Goal: Task Accomplishment & Management: Manage account settings

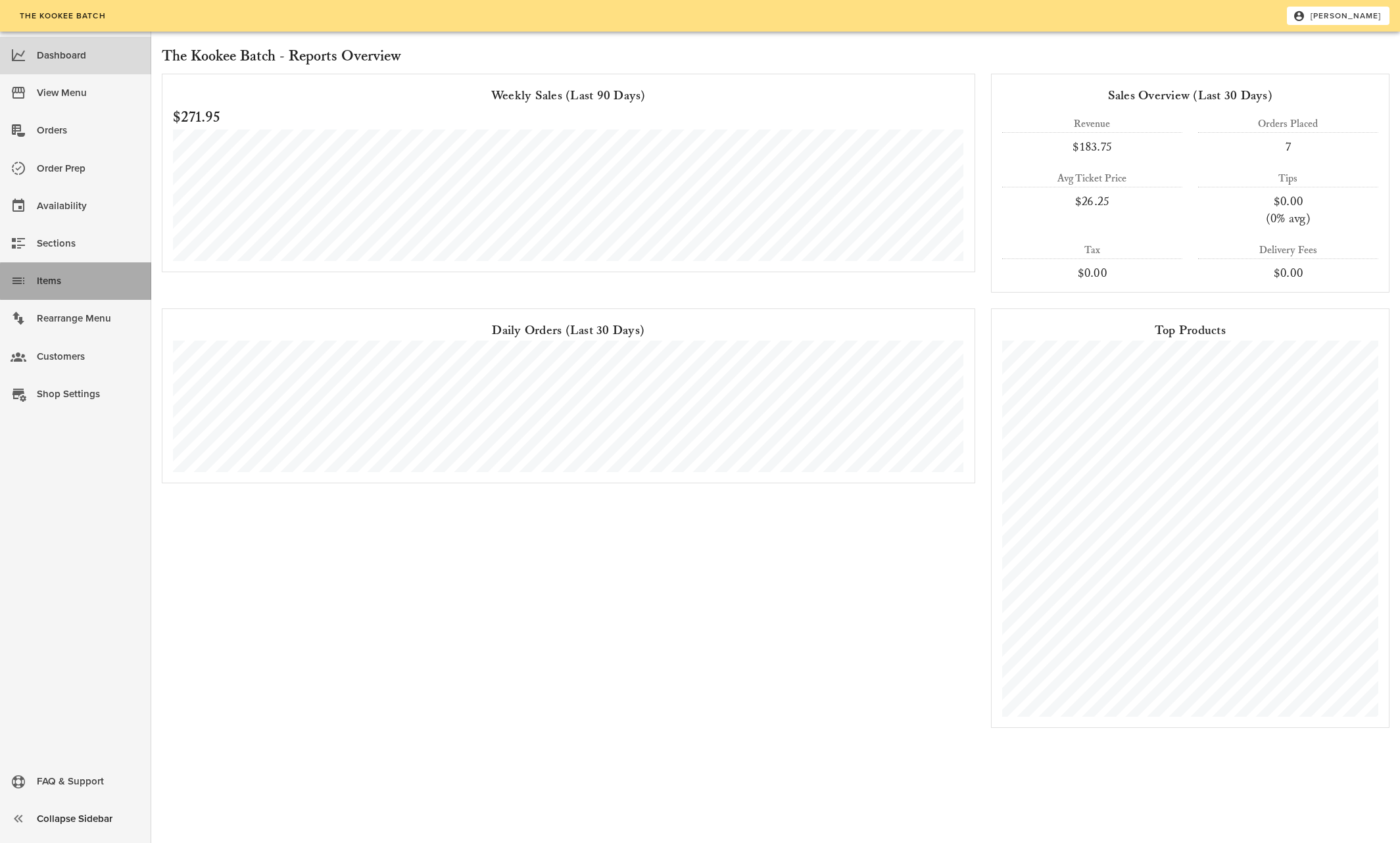
click at [54, 281] on div "Items" at bounding box center [89, 281] width 104 height 22
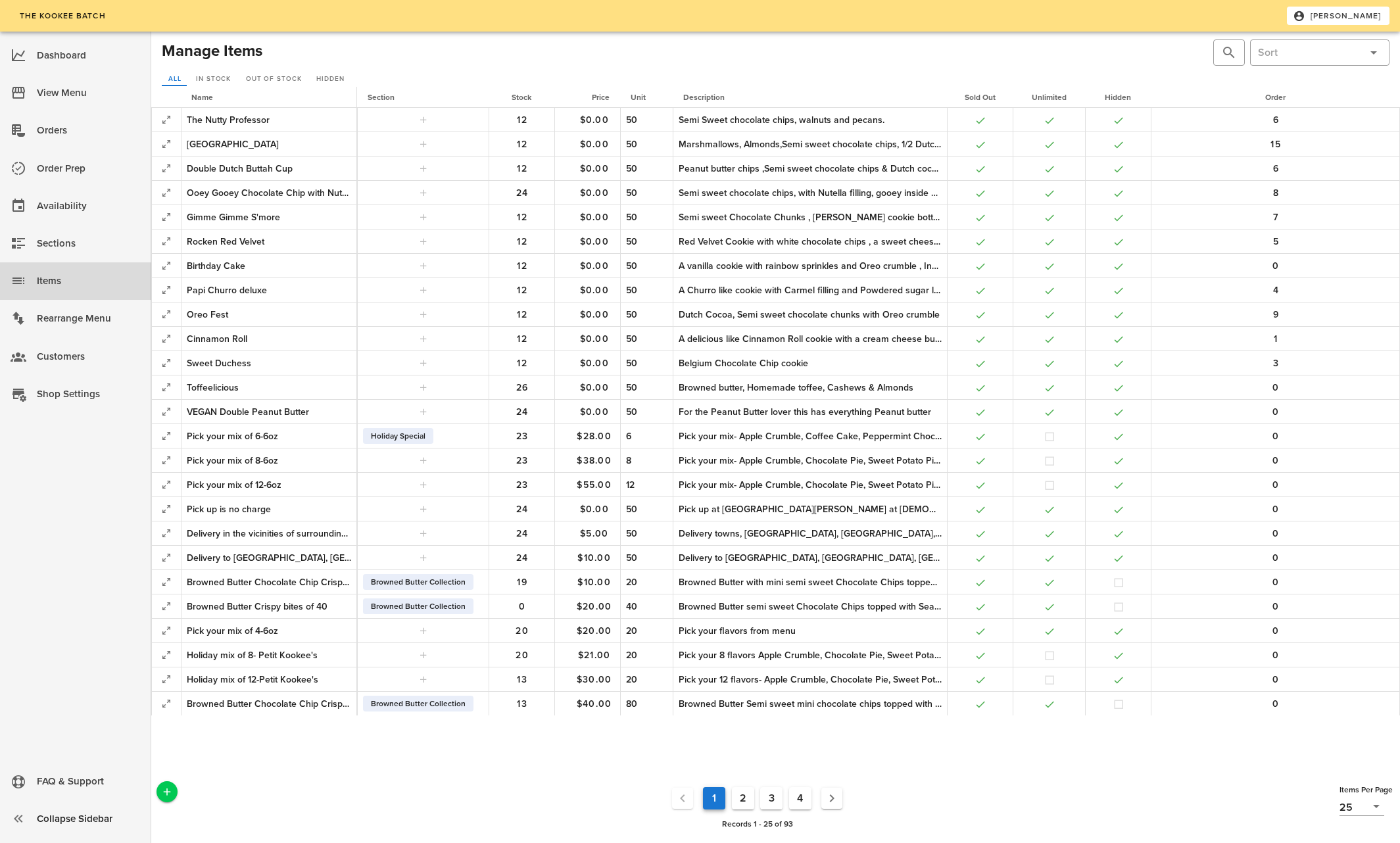
click at [741, 801] on button "2" at bounding box center [742, 797] width 22 height 22
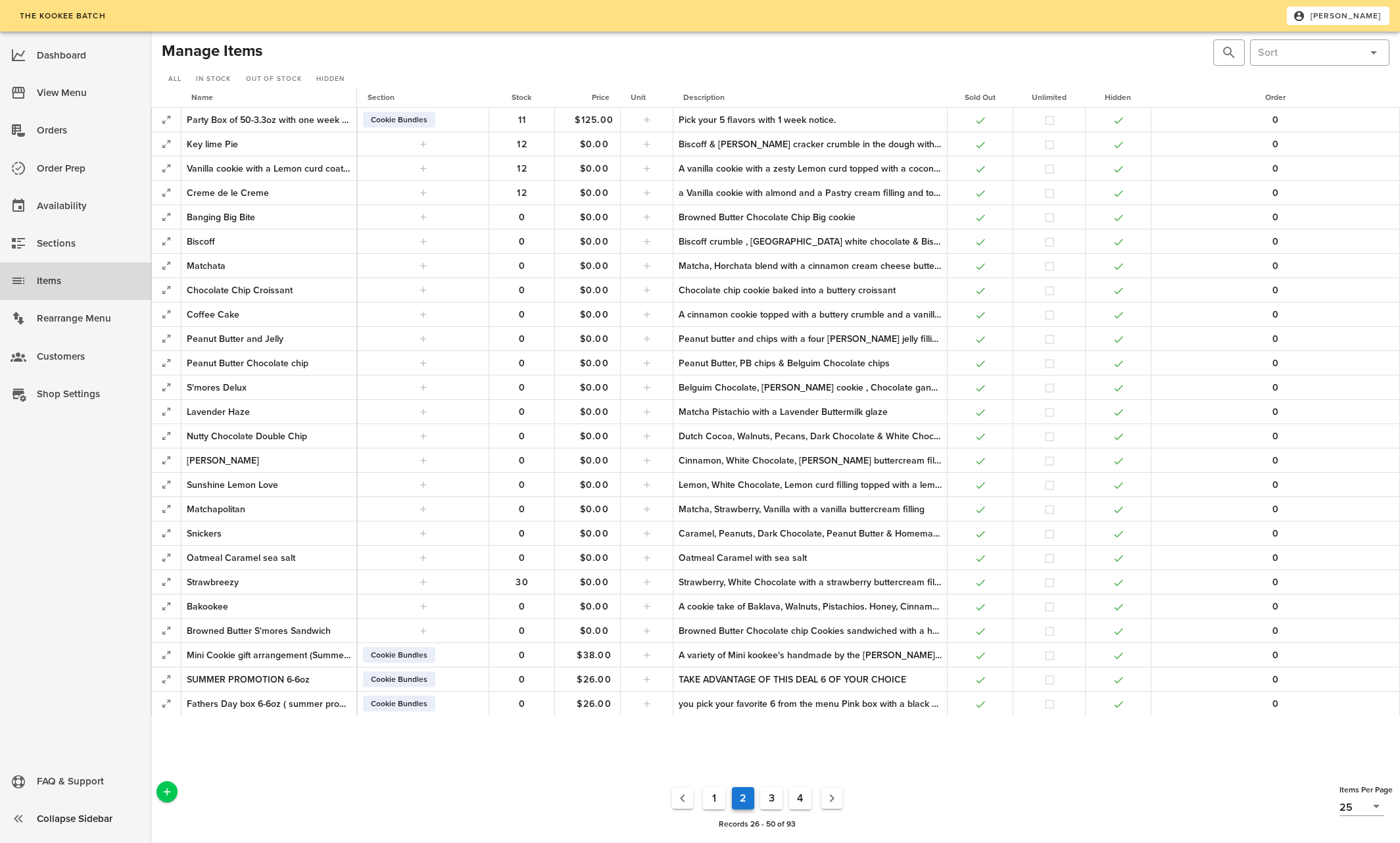
click at [772, 798] on button "3" at bounding box center [771, 797] width 22 height 22
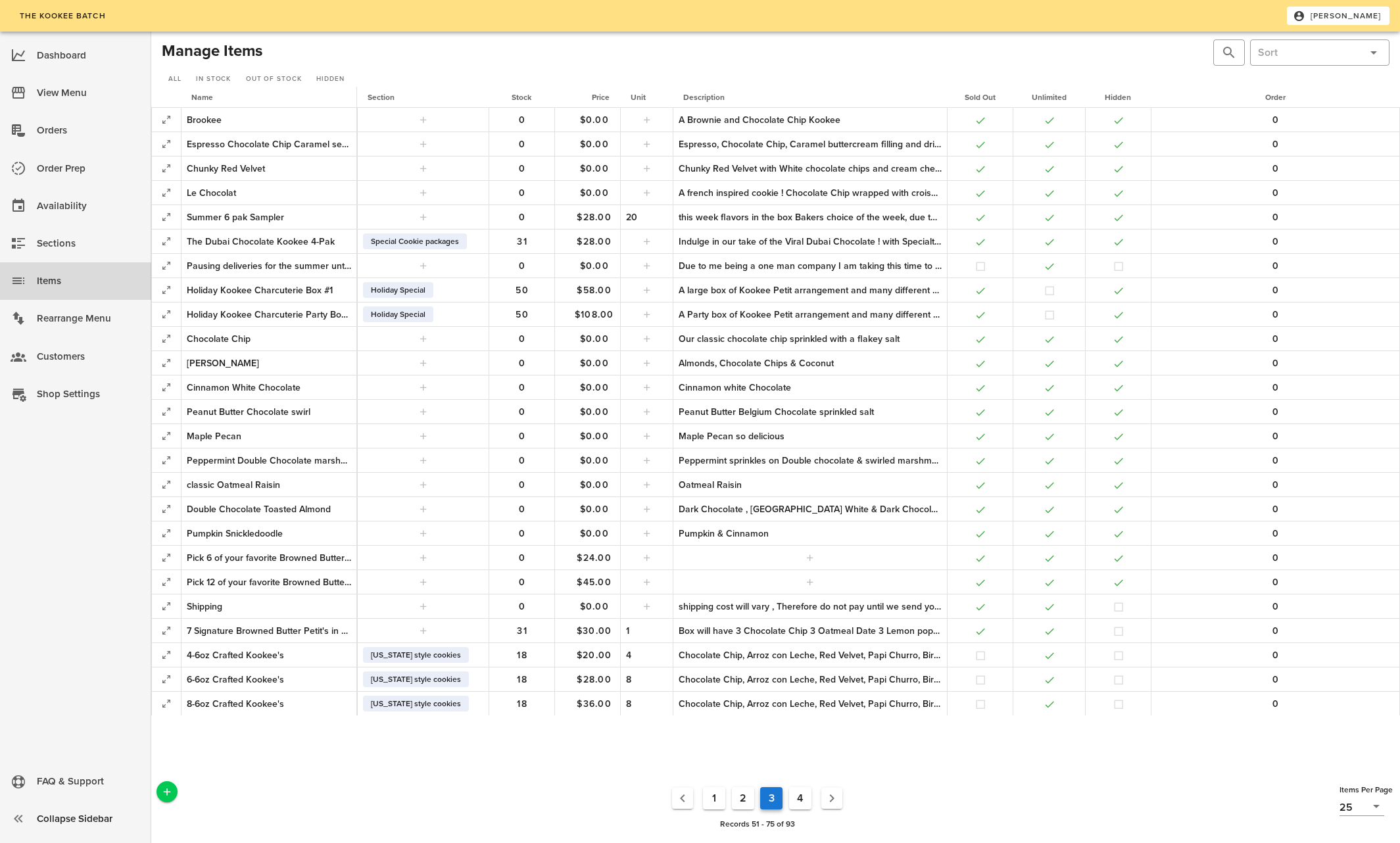
click at [795, 800] on button "4" at bounding box center [800, 797] width 22 height 22
click at [804, 794] on button "4" at bounding box center [800, 797] width 22 height 22
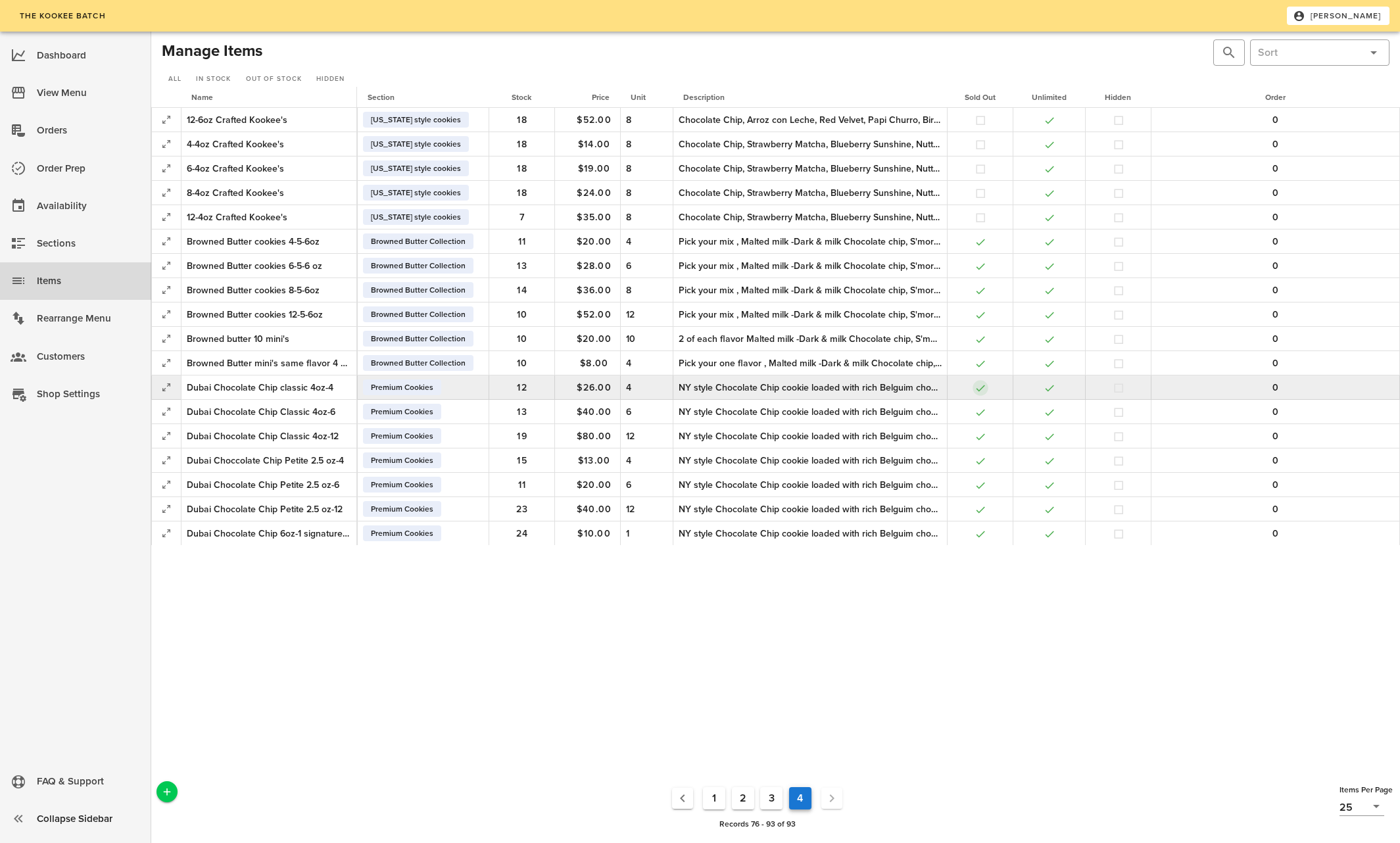
click at [982, 387] on button "button" at bounding box center [980, 387] width 11 height 11
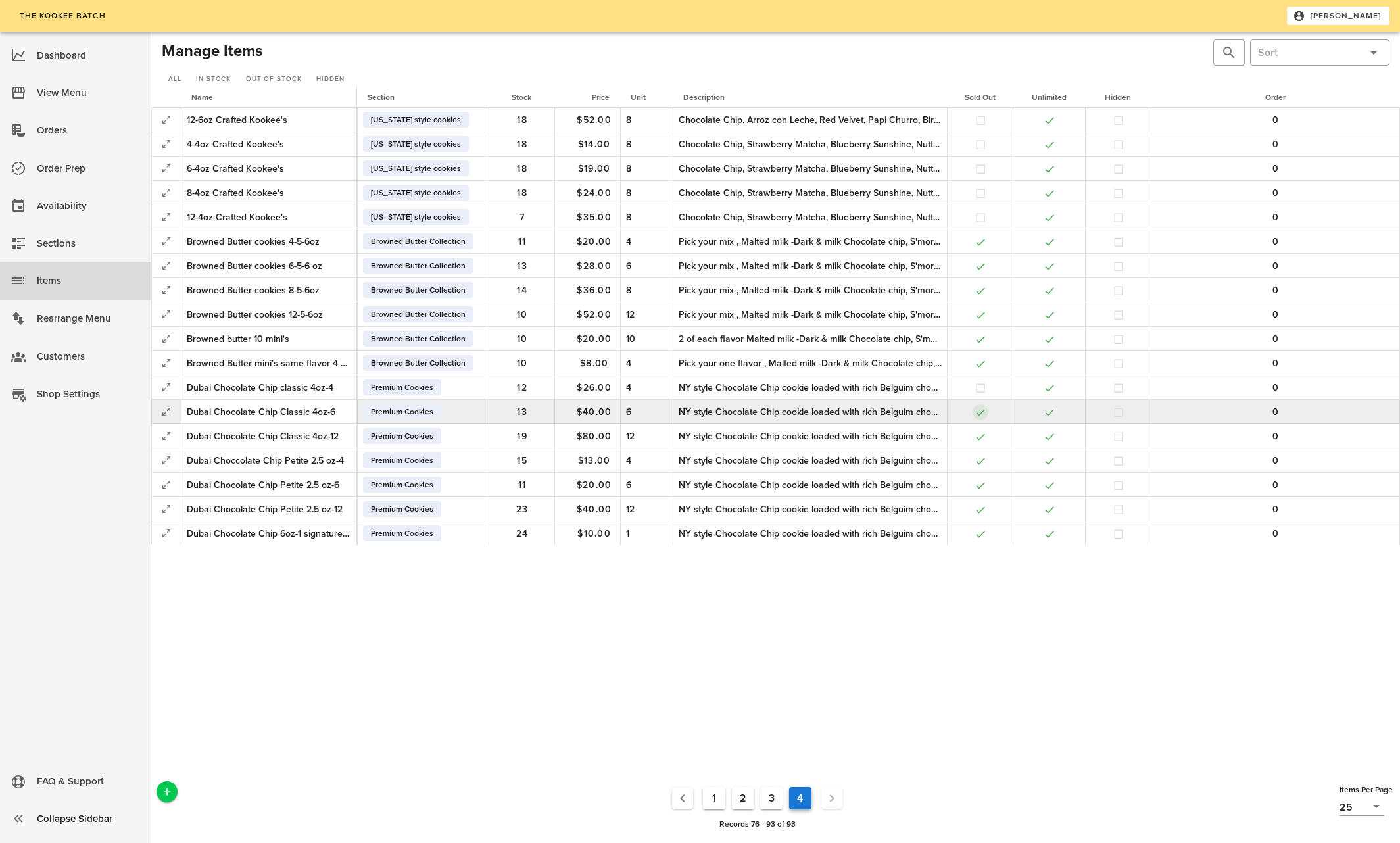
click at [979, 414] on button "button" at bounding box center [980, 412] width 11 height 11
click at [980, 409] on button "button" at bounding box center [980, 412] width 11 height 11
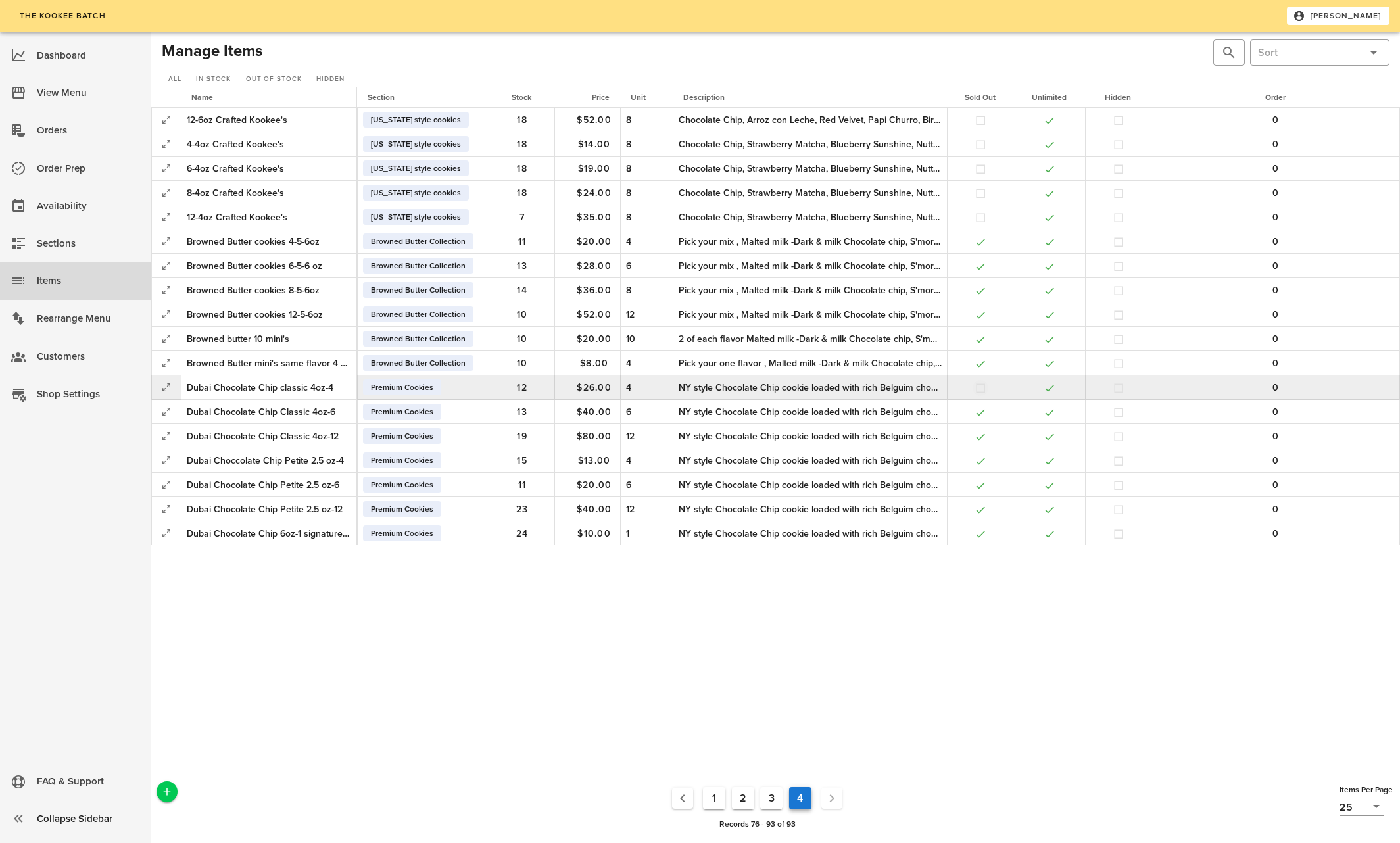
click at [980, 384] on button "button" at bounding box center [980, 387] width 11 height 11
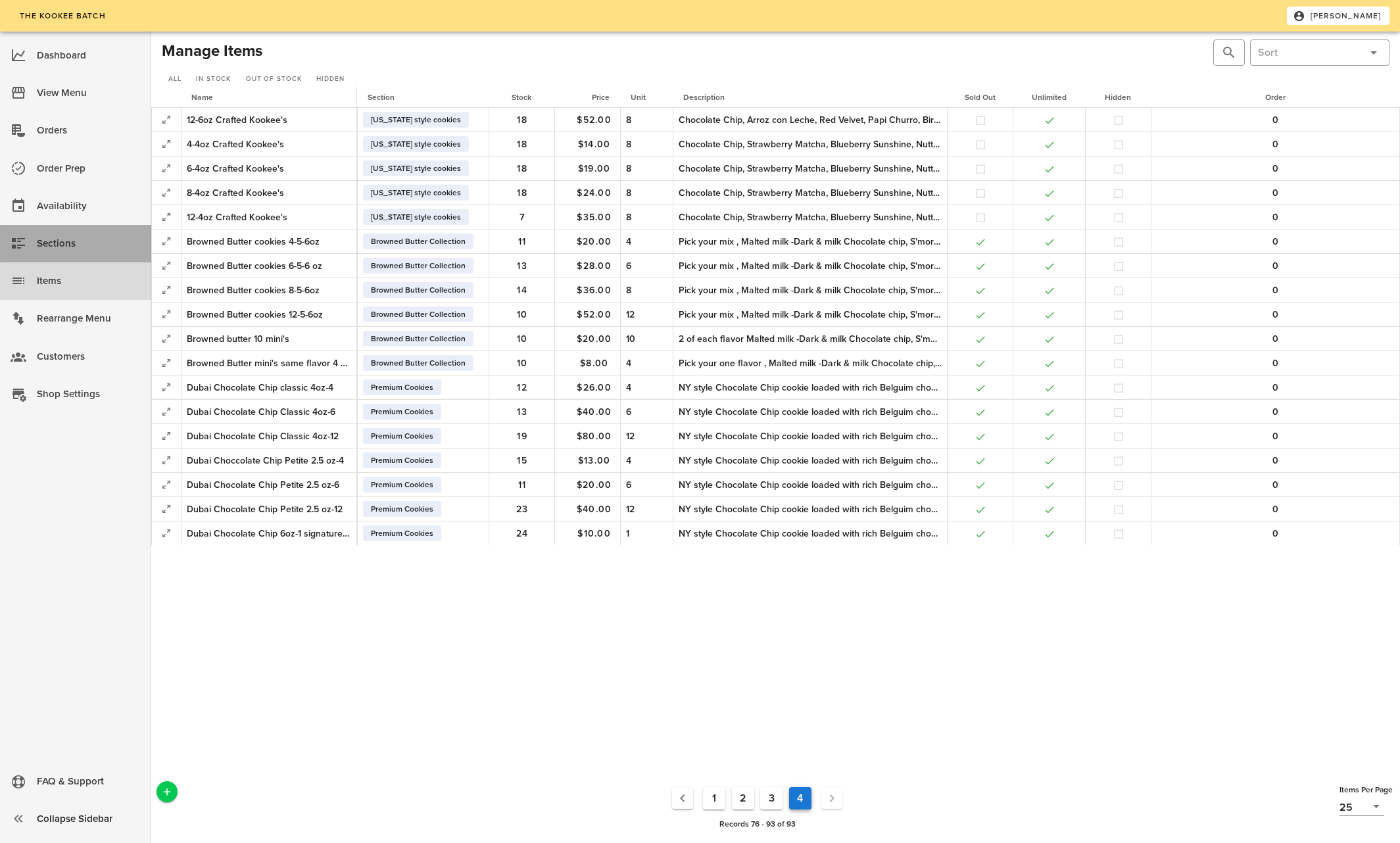
click at [57, 239] on div "Sections" at bounding box center [89, 243] width 104 height 22
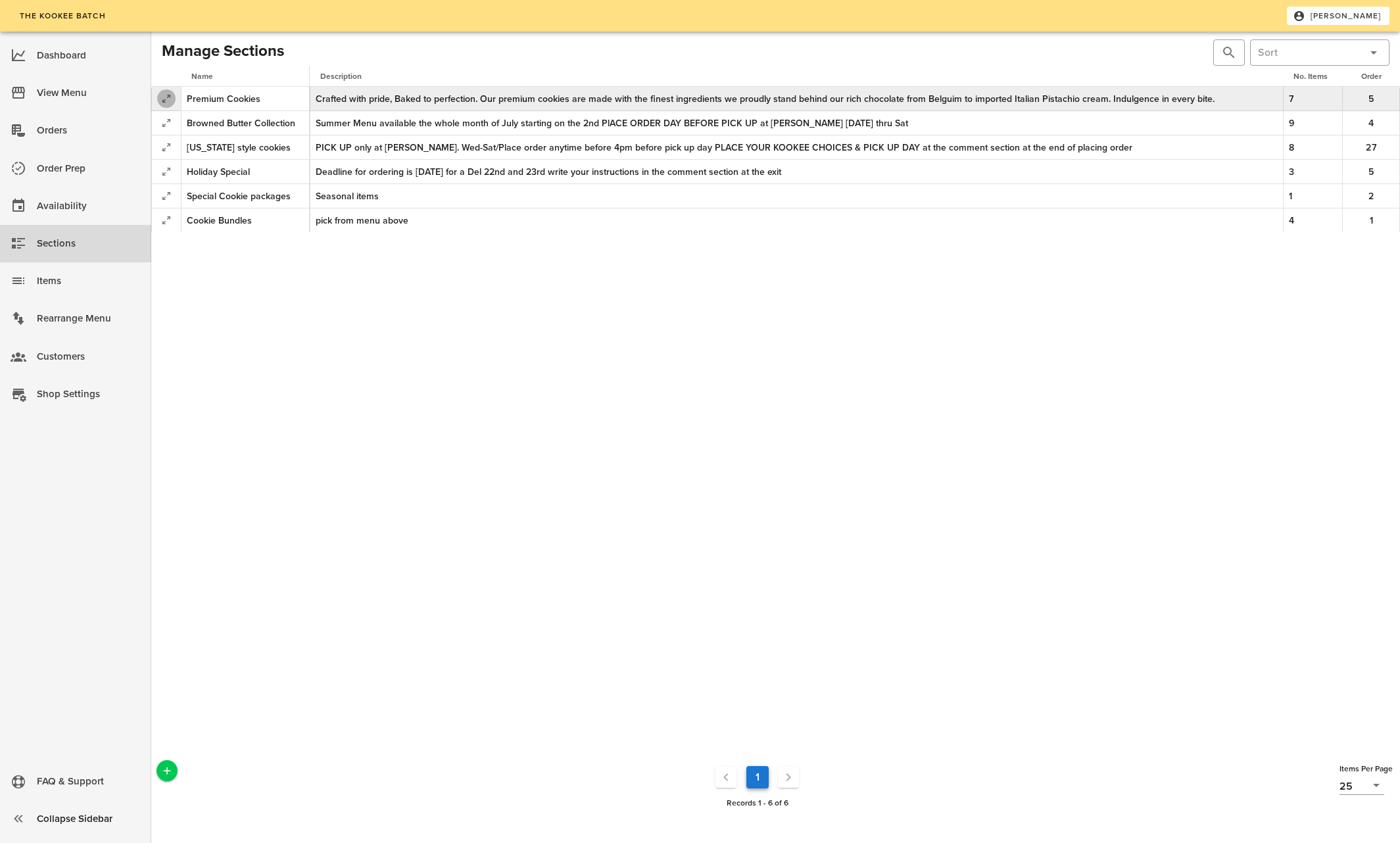
click at [168, 92] on icon "button" at bounding box center [166, 99] width 16 height 16
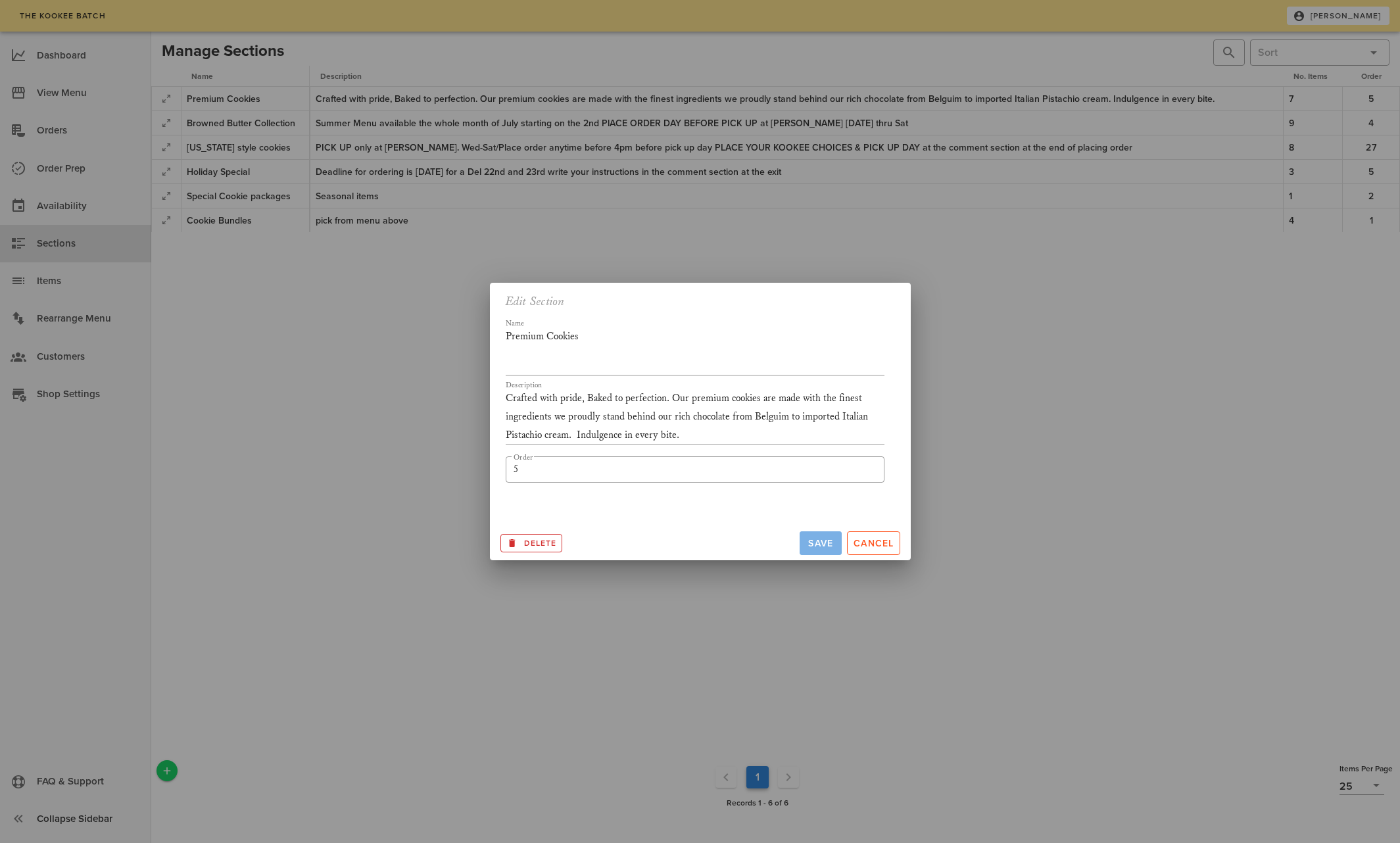
click at [816, 538] on span "Save" at bounding box center [821, 543] width 32 height 11
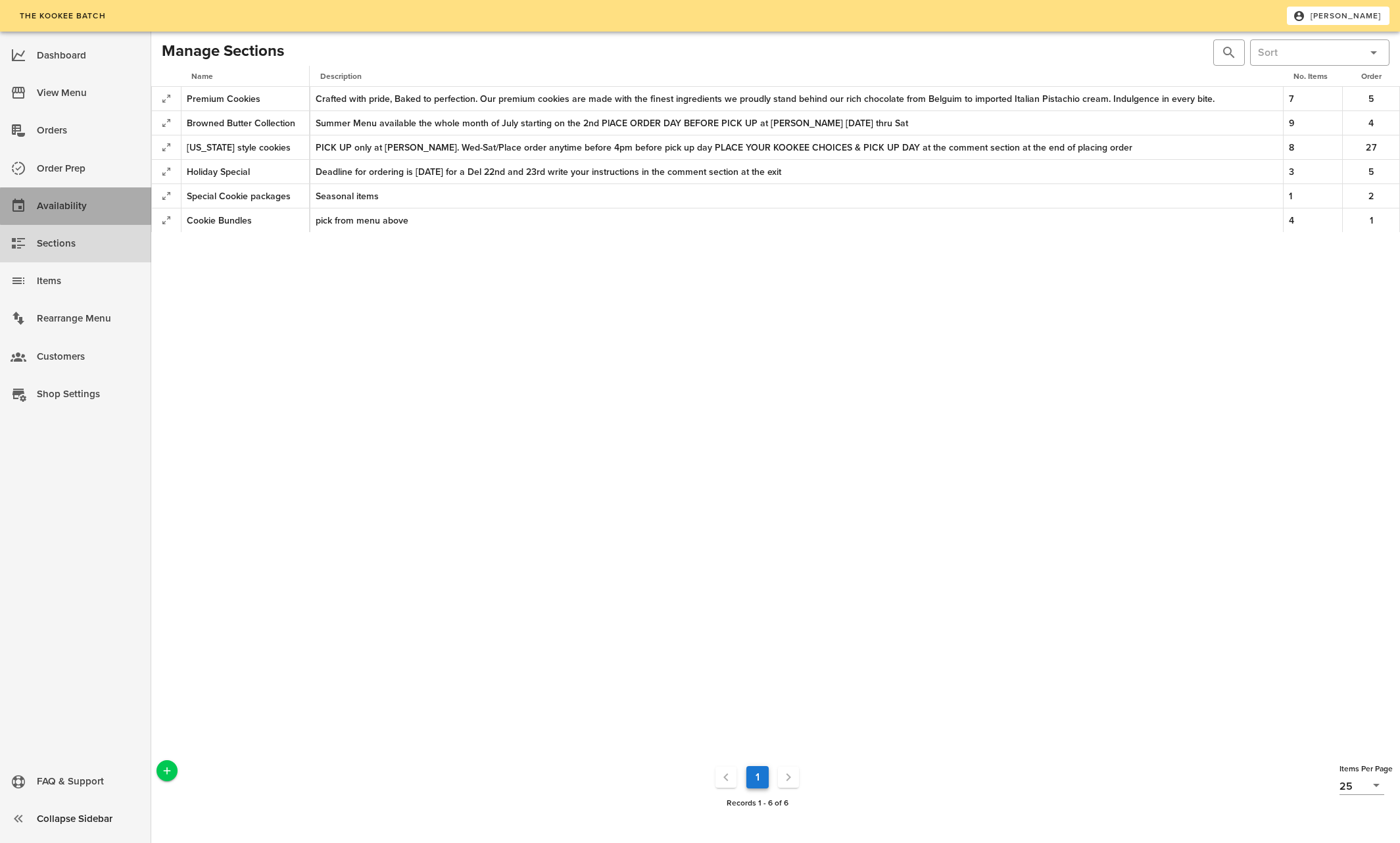
click at [51, 196] on div "Availability" at bounding box center [89, 206] width 104 height 22
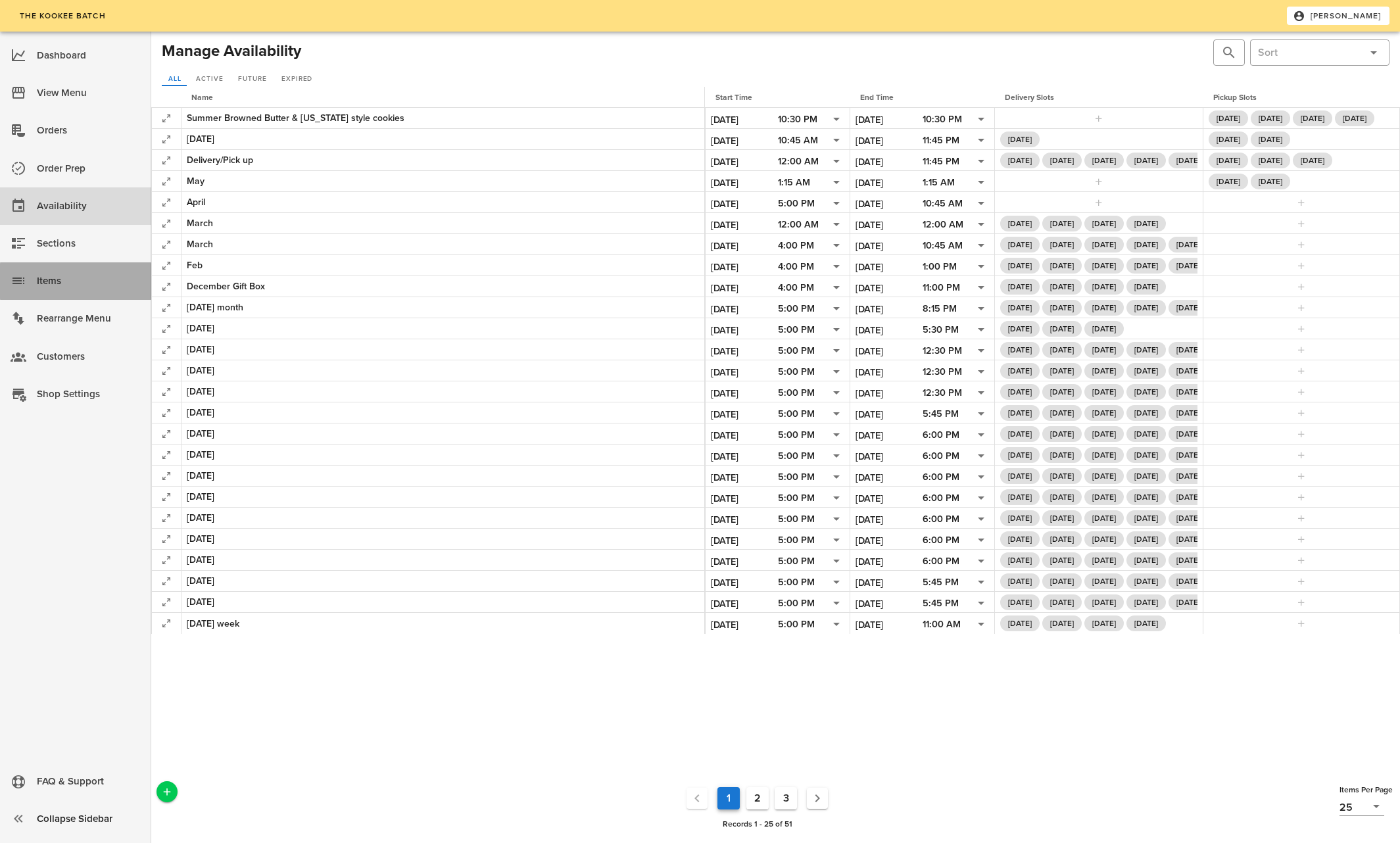
click at [53, 278] on div "Items" at bounding box center [89, 281] width 104 height 22
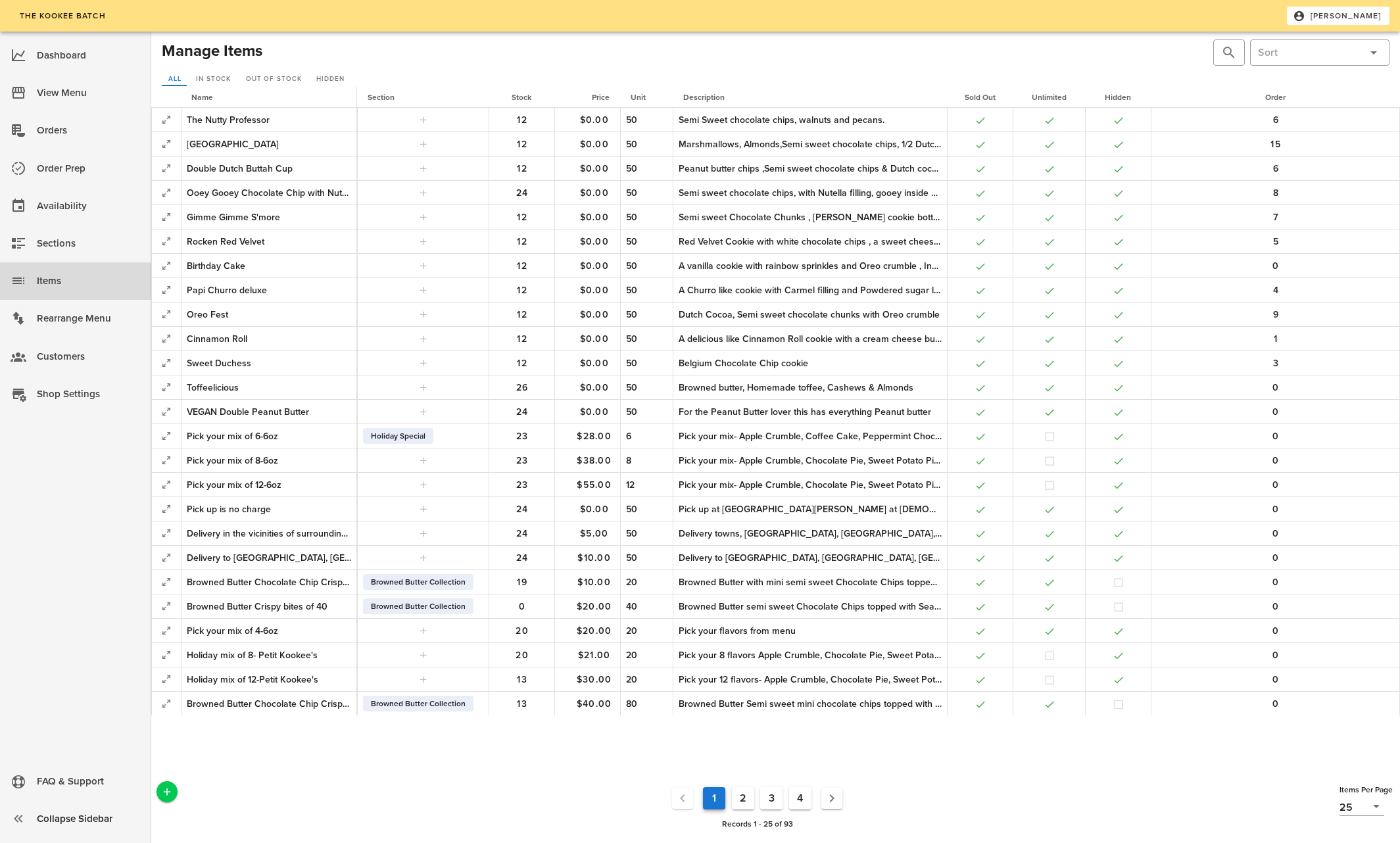
click at [803, 795] on button "4" at bounding box center [800, 797] width 22 height 22
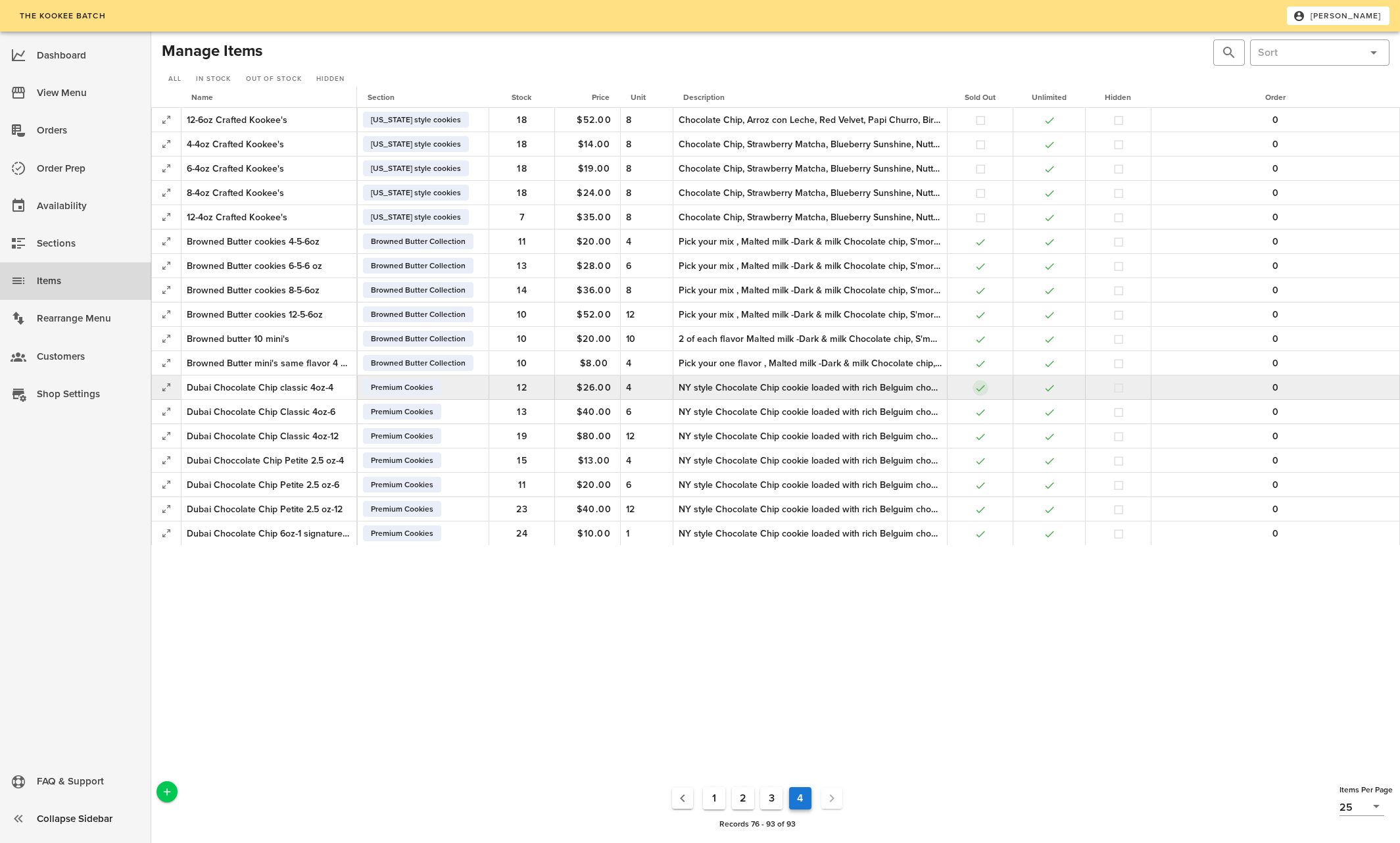
drag, startPoint x: 978, startPoint y: 387, endPoint x: 979, endPoint y: 410, distance: 23.0
click at [978, 387] on button "button" at bounding box center [980, 387] width 11 height 11
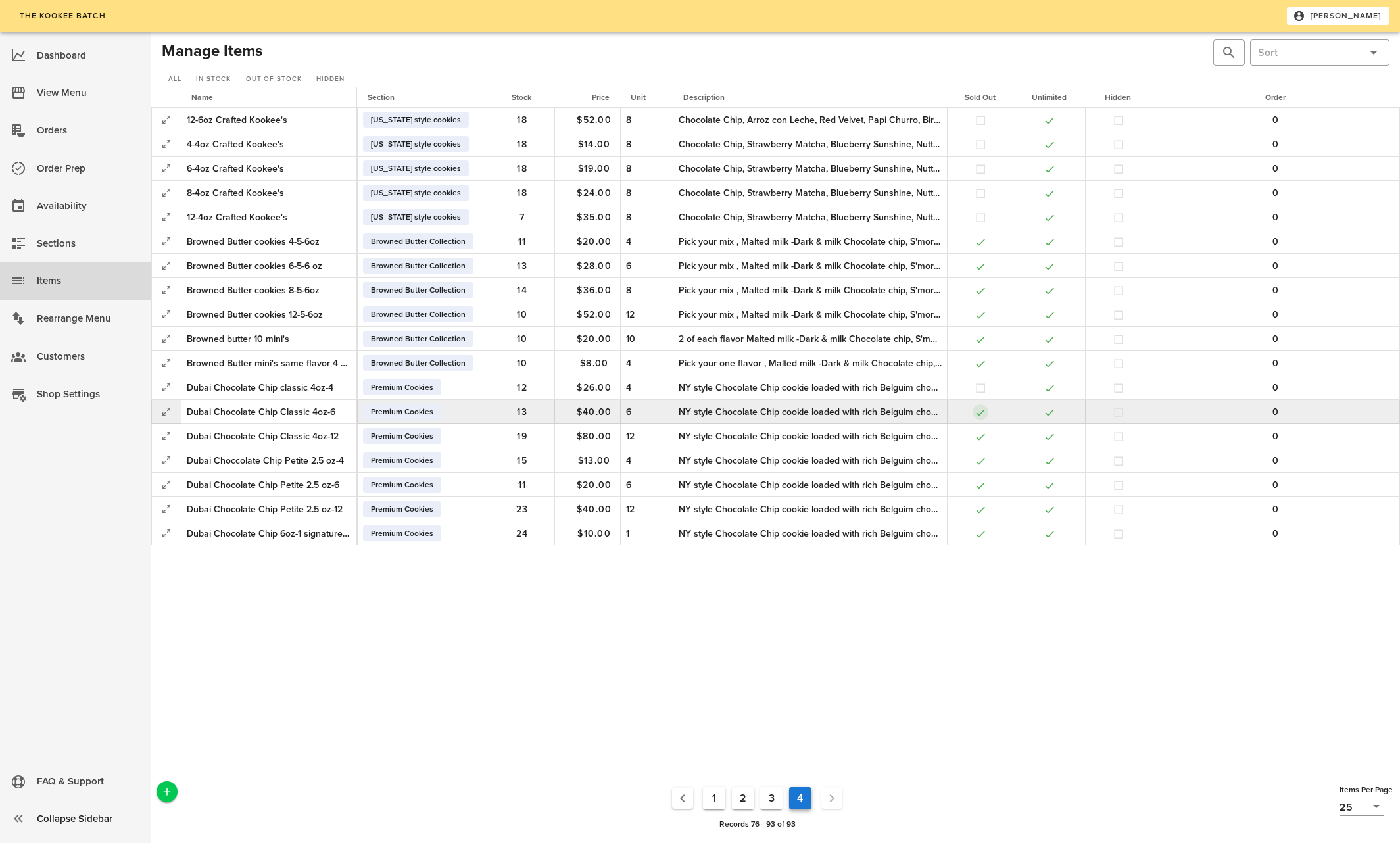
click at [979, 412] on button "button" at bounding box center [980, 412] width 11 height 11
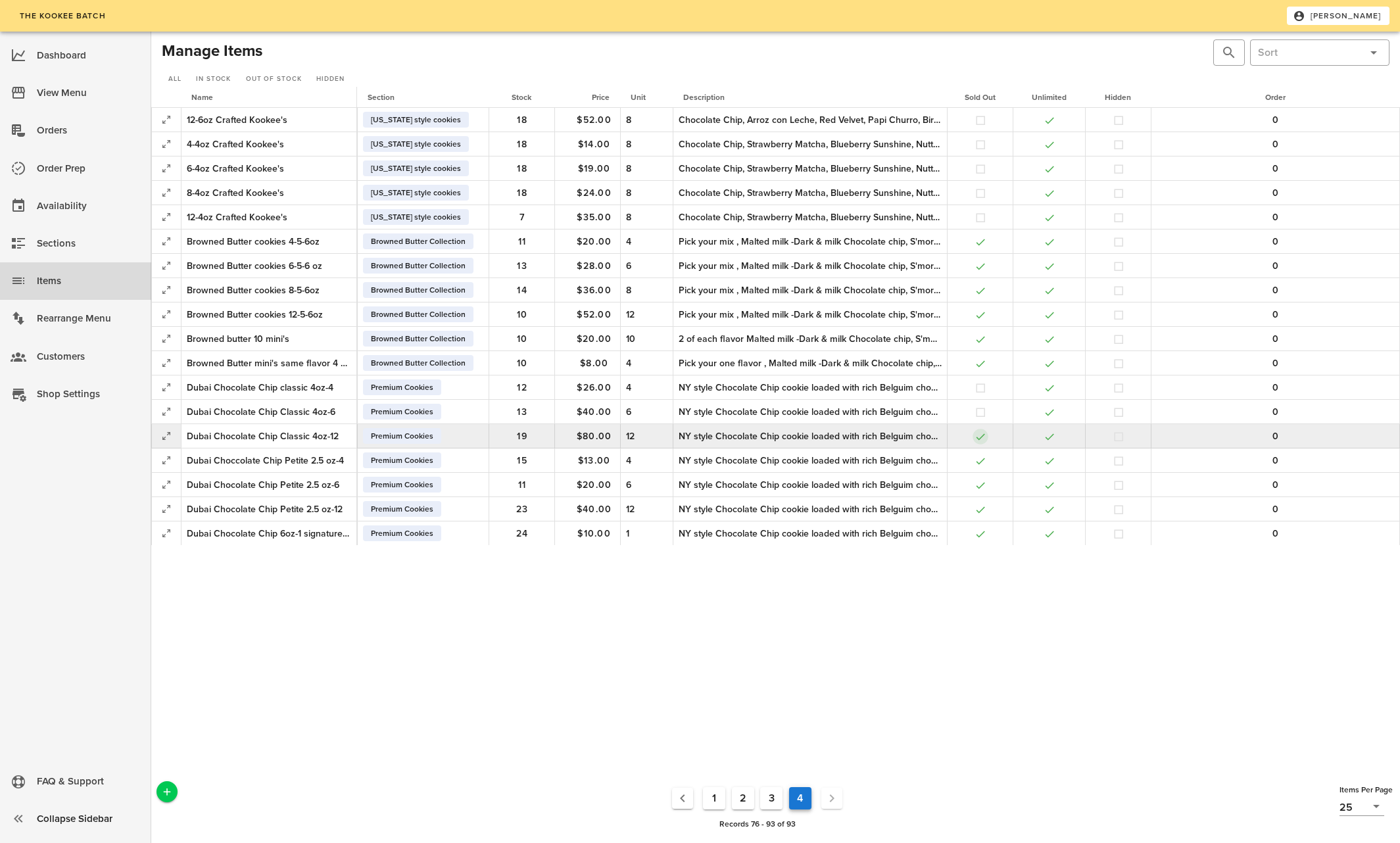
drag, startPoint x: 976, startPoint y: 437, endPoint x: 979, endPoint y: 443, distance: 6.7
click at [976, 437] on button "button" at bounding box center [980, 436] width 11 height 11
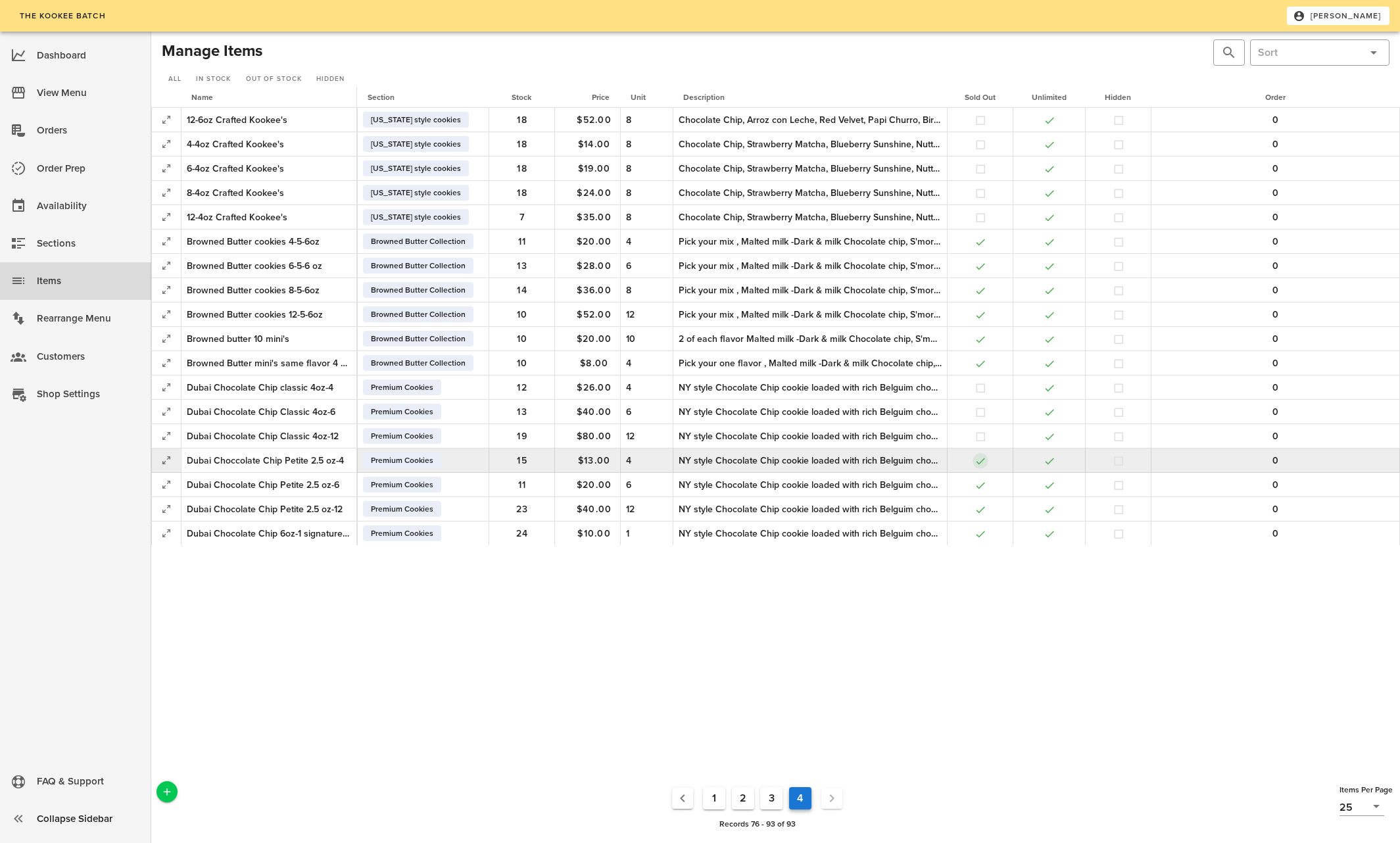
click at [977, 462] on button "button" at bounding box center [980, 460] width 11 height 11
click at [978, 461] on button "button" at bounding box center [980, 460] width 11 height 11
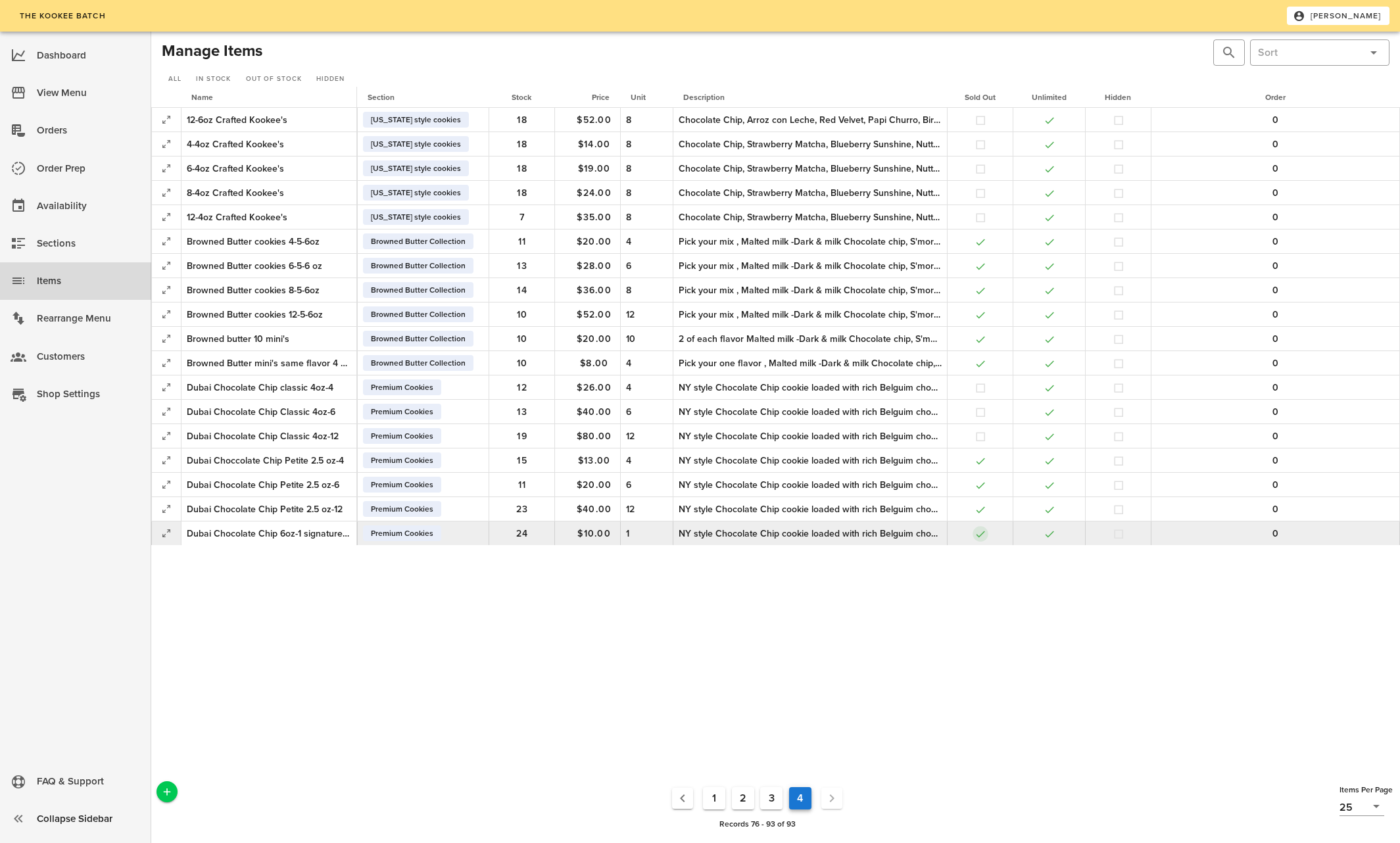
click at [982, 533] on button "button" at bounding box center [980, 533] width 11 height 11
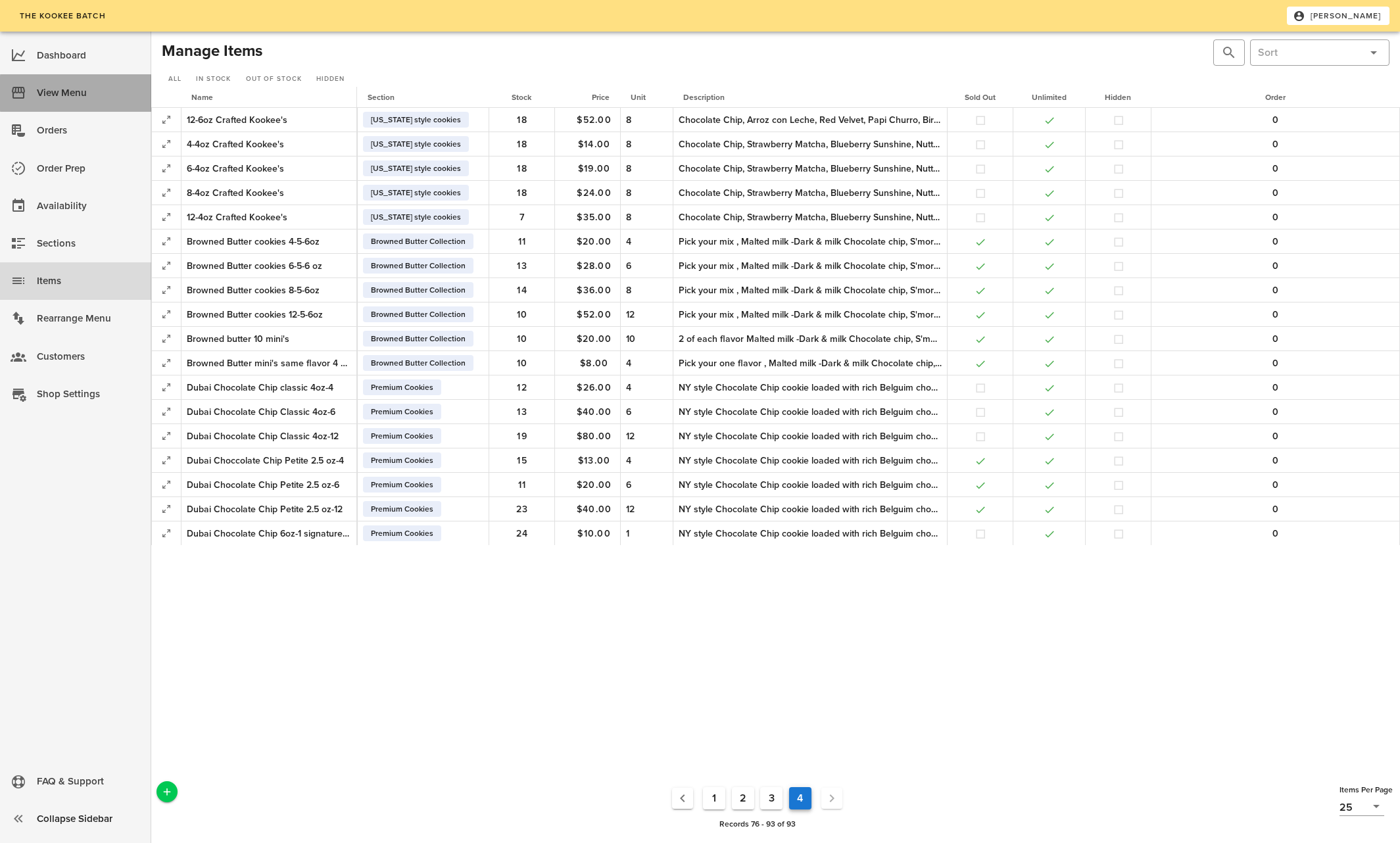
click at [58, 94] on div "View Menu" at bounding box center [89, 93] width 104 height 22
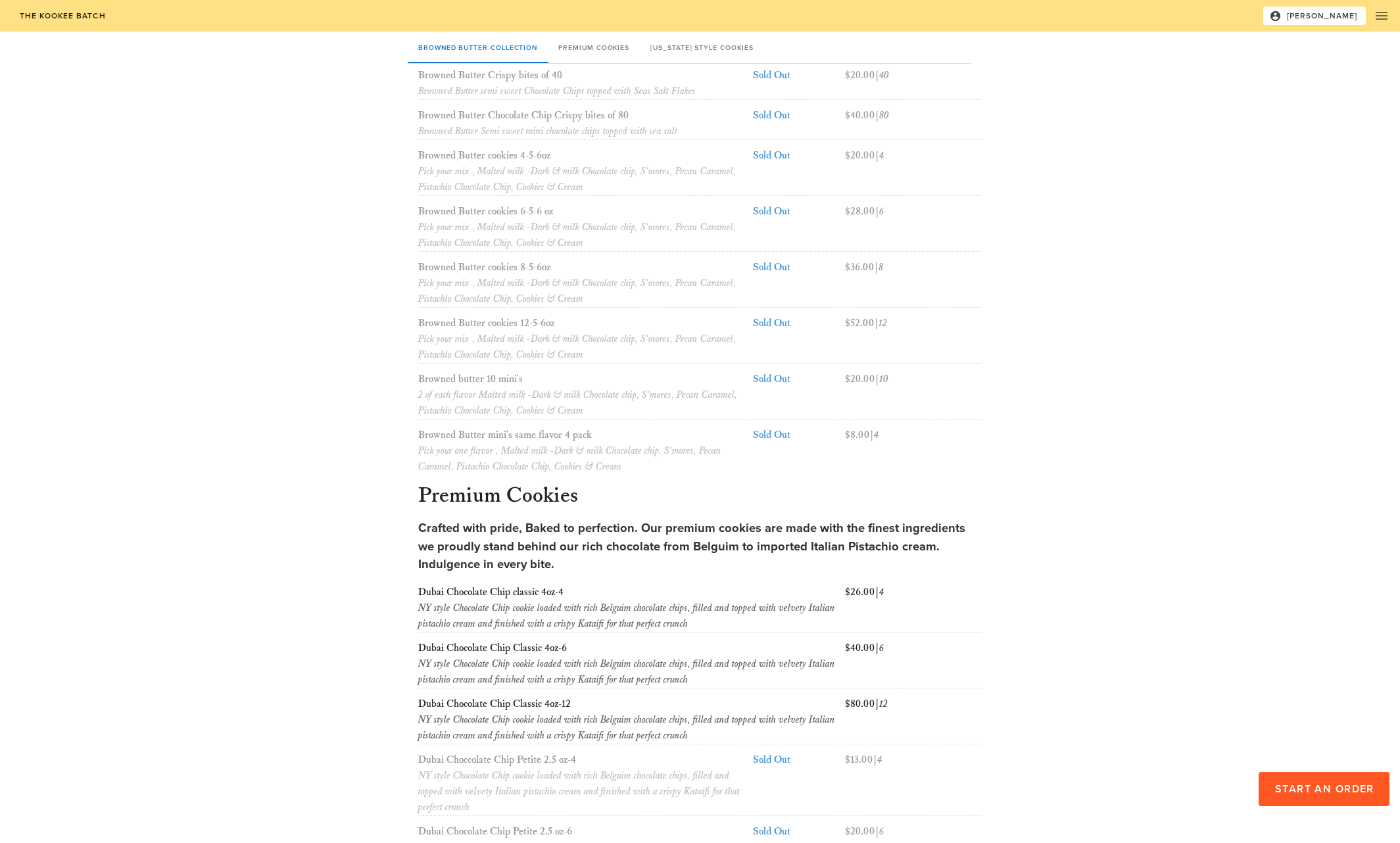
scroll to position [160, 0]
